Goal: Use online tool/utility: Utilize a website feature to perform a specific function

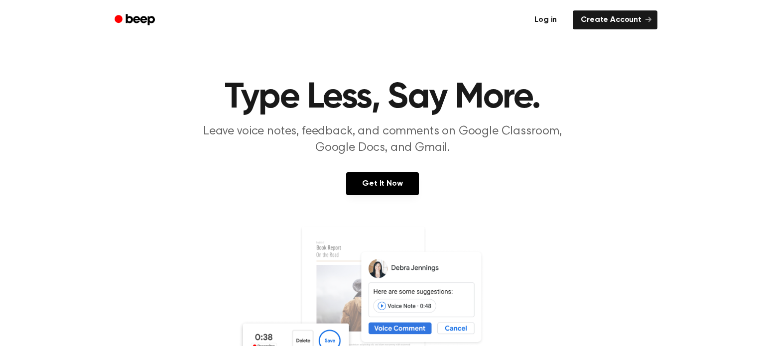
click at [556, 18] on link "Log in" at bounding box center [545, 19] width 42 height 23
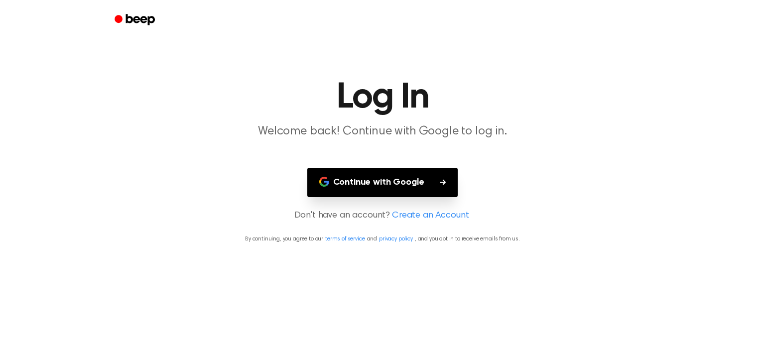
click at [362, 181] on button "Continue with Google" at bounding box center [382, 182] width 151 height 29
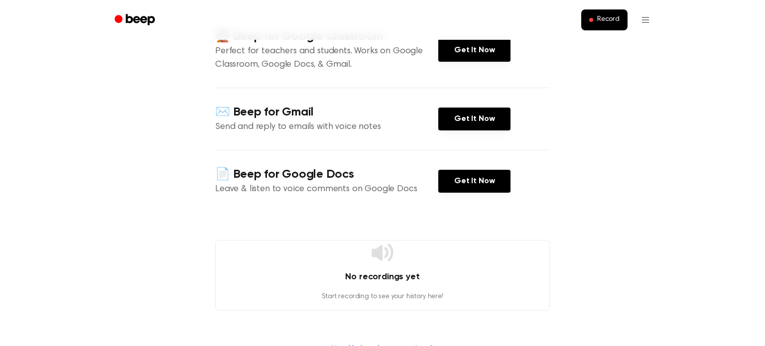
scroll to position [129, 0]
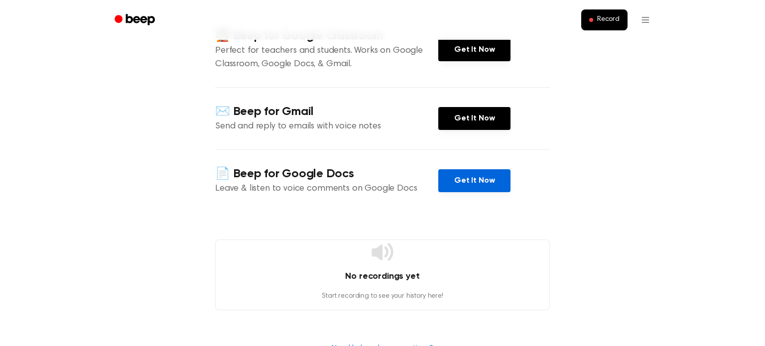
click at [497, 179] on link "Get It Now" at bounding box center [474, 180] width 72 height 23
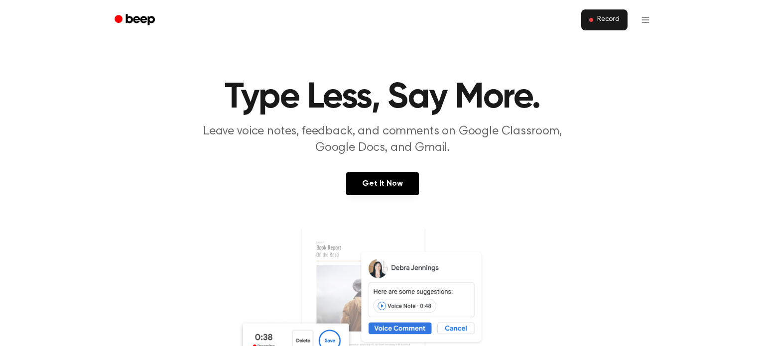
click at [608, 15] on span "Record" at bounding box center [608, 19] width 22 height 9
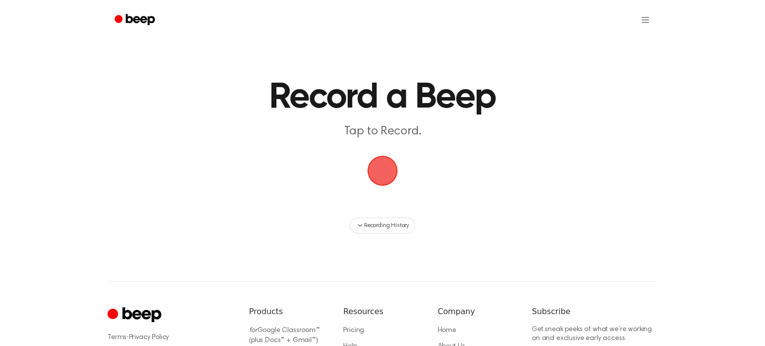
click at [380, 171] on span "button" at bounding box center [383, 171] width 36 height 36
click at [386, 173] on span "button" at bounding box center [383, 171] width 56 height 56
click at [386, 173] on span "button" at bounding box center [382, 170] width 37 height 37
click at [386, 173] on span "button" at bounding box center [382, 170] width 43 height 43
click at [386, 173] on span "button" at bounding box center [383, 171] width 36 height 36
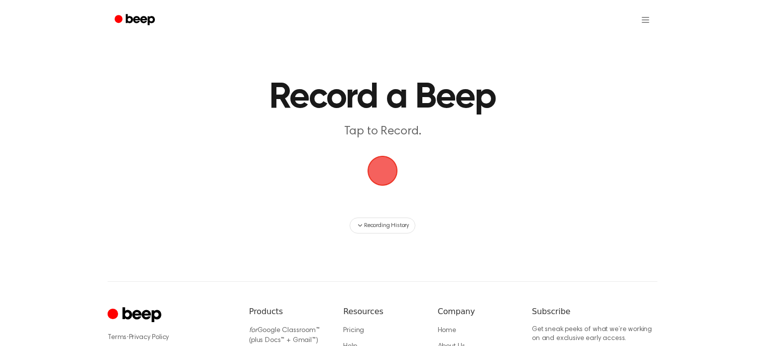
click at [386, 173] on span "button" at bounding box center [382, 170] width 45 height 45
click at [386, 173] on span "button" at bounding box center [383, 171] width 50 height 50
click at [386, 173] on span "button" at bounding box center [382, 170] width 37 height 37
click at [386, 173] on span "button" at bounding box center [382, 170] width 41 height 41
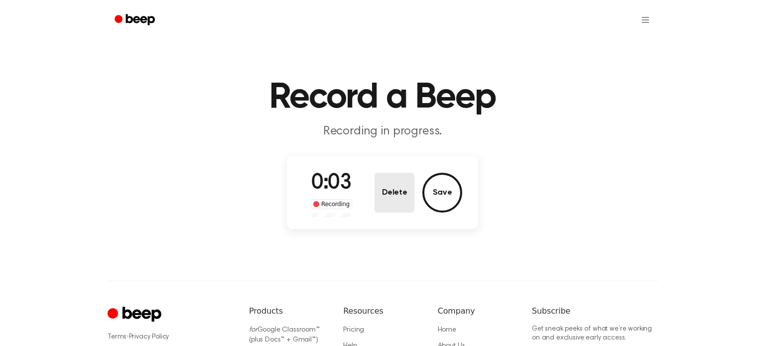
click at [410, 196] on button "Delete" at bounding box center [394, 193] width 40 height 40
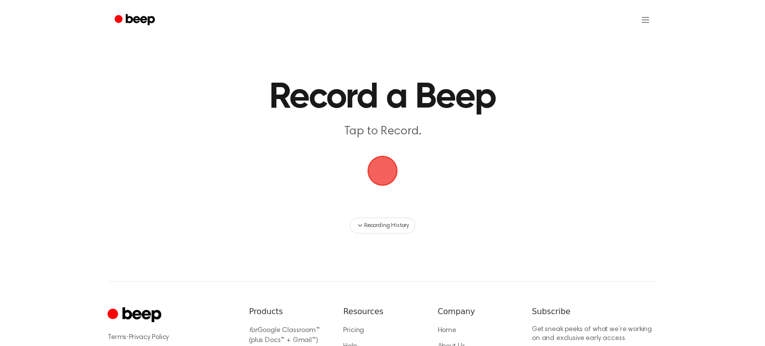
click at [389, 157] on span "button" at bounding box center [383, 171] width 40 height 40
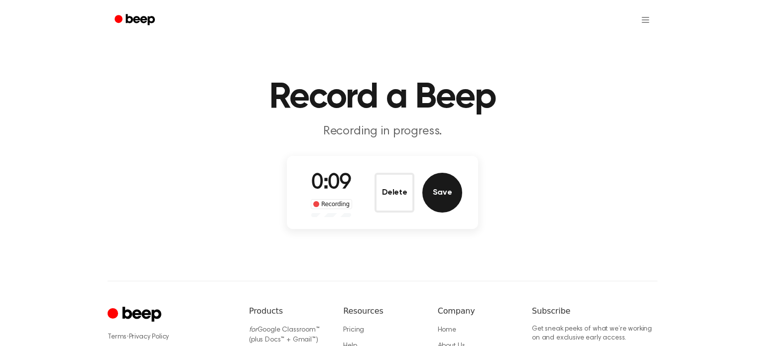
click at [459, 185] on button "Save" at bounding box center [442, 193] width 40 height 40
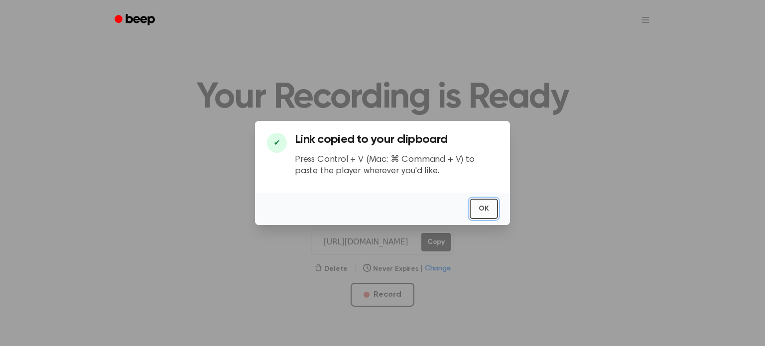
click at [483, 202] on button "OK" at bounding box center [484, 209] width 28 height 20
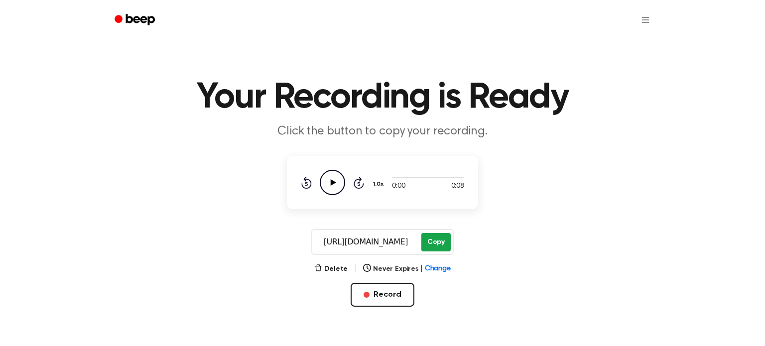
click at [428, 246] on button "Copy" at bounding box center [435, 242] width 29 height 18
